Goal: Understand site structure: Understand site structure

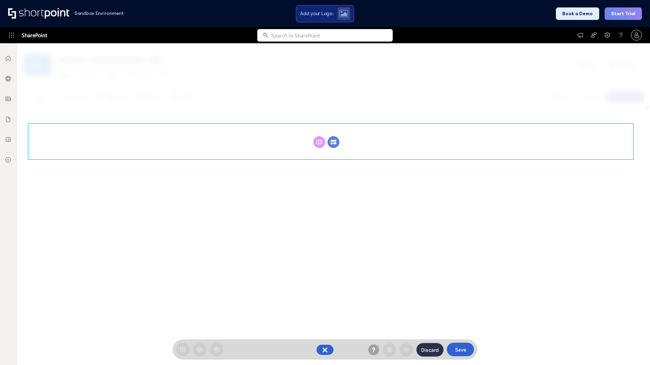
scroll to position [93, 0]
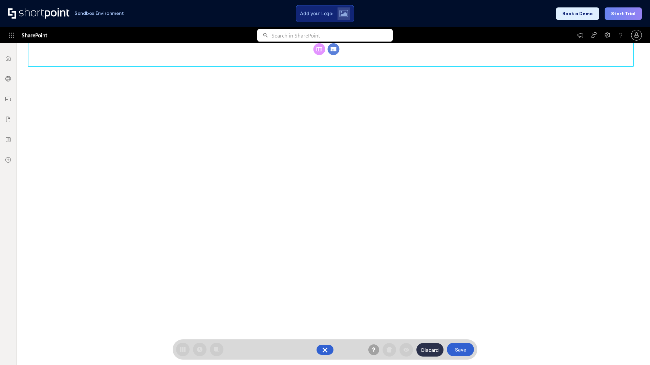
click at [333, 55] on circle at bounding box center [334, 49] width 12 height 12
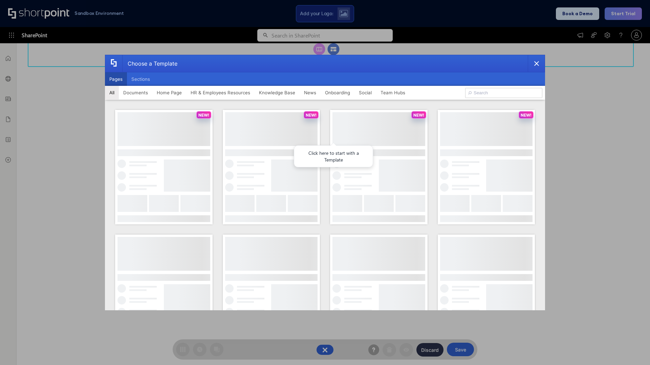
scroll to position [0, 0]
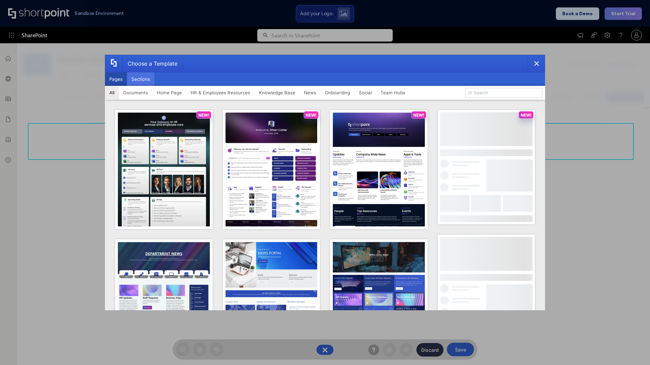
click at [140, 79] on button "Sections" at bounding box center [140, 79] width 27 height 14
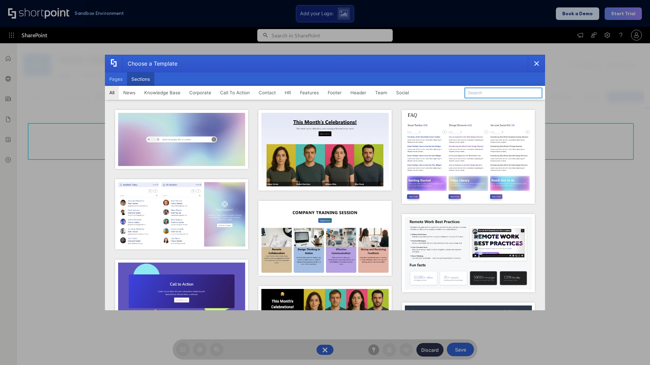
type input "Header 5"
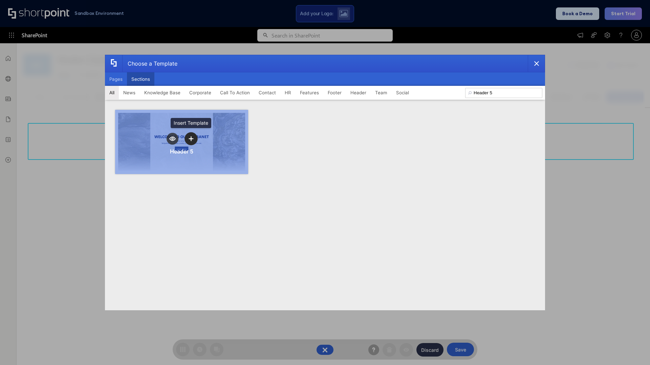
click at [191, 139] on icon "template selector" at bounding box center [190, 138] width 5 height 5
